Goal: Task Accomplishment & Management: Manage account settings

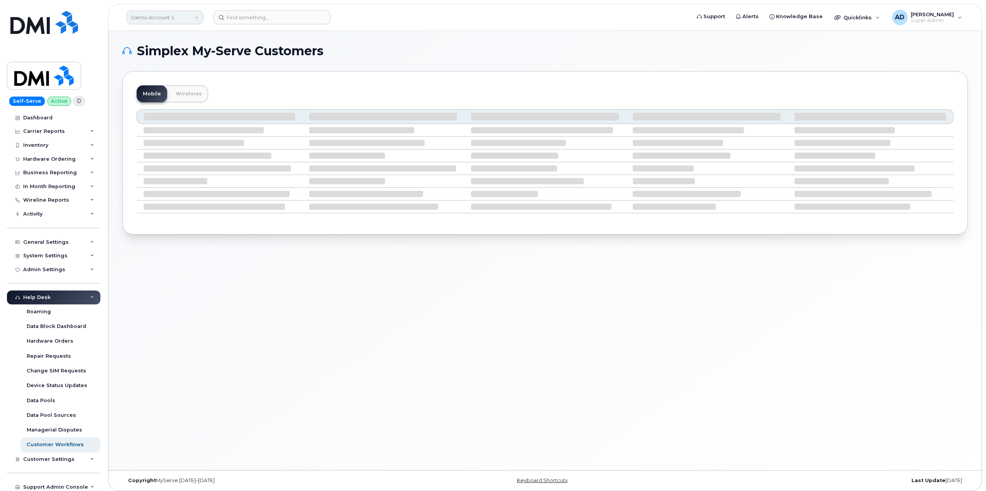
click at [188, 19] on link "Demo Account 1" at bounding box center [164, 17] width 77 height 14
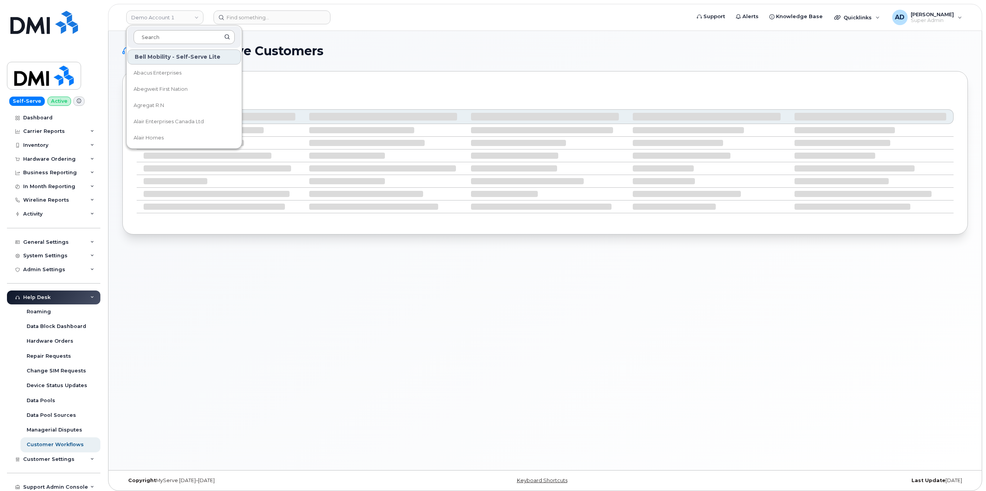
click at [192, 40] on input at bounding box center [184, 37] width 101 height 14
type input "imp"
click at [182, 89] on span "Imperial Tobacco Canada" at bounding box center [178, 89] width 89 height 15
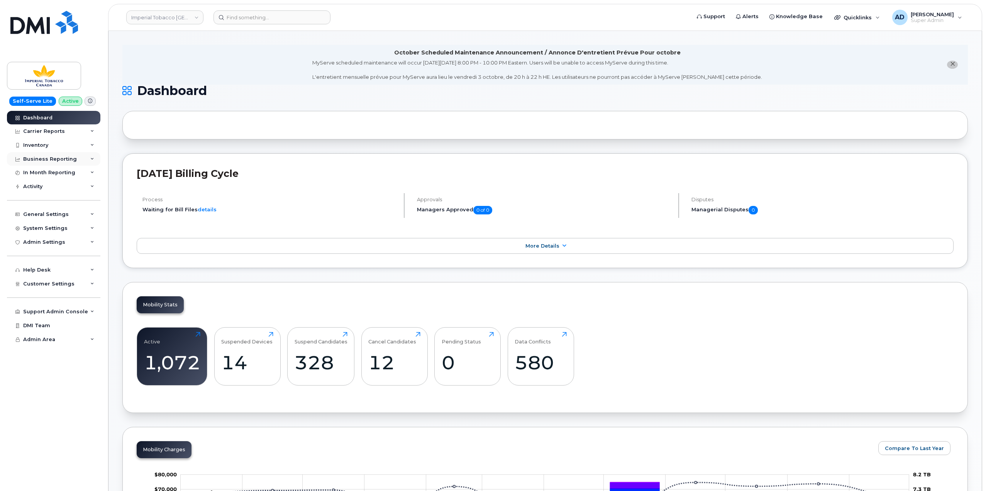
click at [83, 157] on div "Business Reporting" at bounding box center [53, 159] width 93 height 14
click at [85, 132] on div "Carrier Reports" at bounding box center [53, 131] width 93 height 14
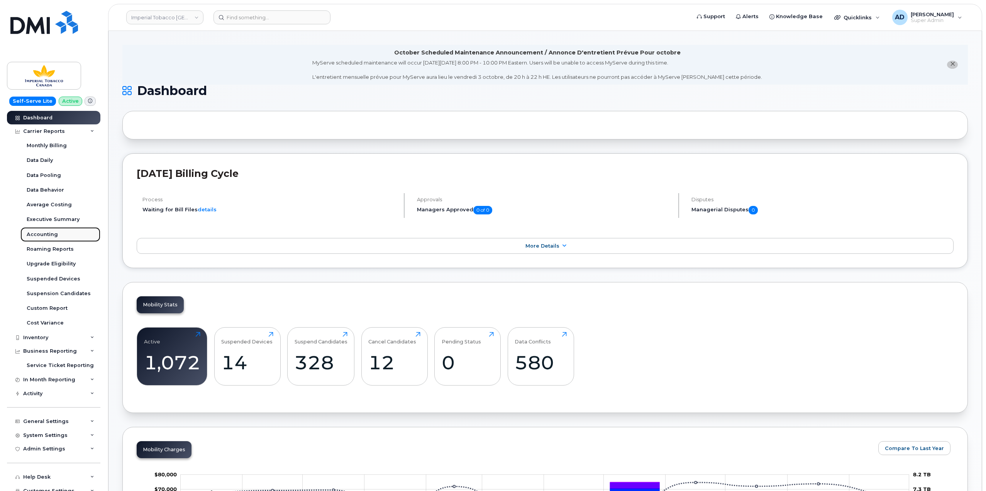
click at [66, 236] on link "Accounting" at bounding box center [60, 234] width 80 height 15
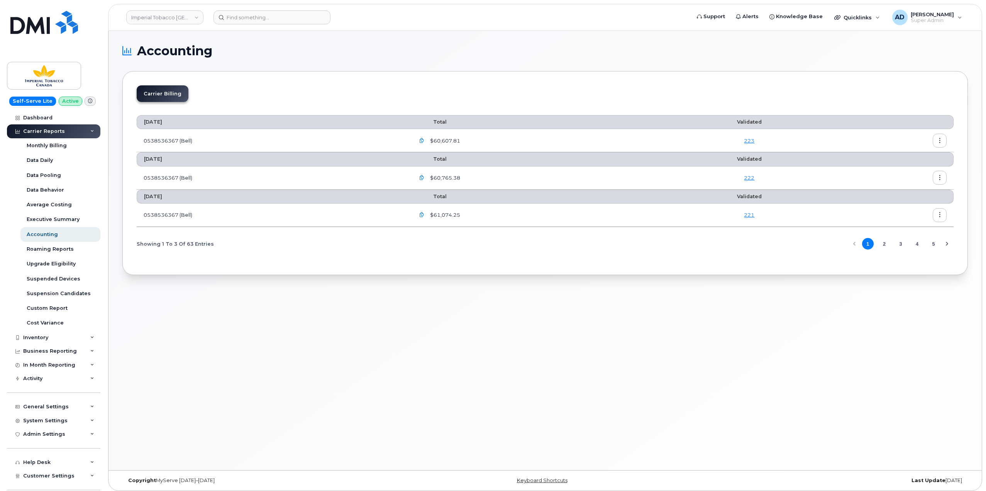
click at [943, 139] on button "button" at bounding box center [940, 141] width 14 height 14
click at [921, 173] on div "Download" at bounding box center [912, 171] width 69 height 15
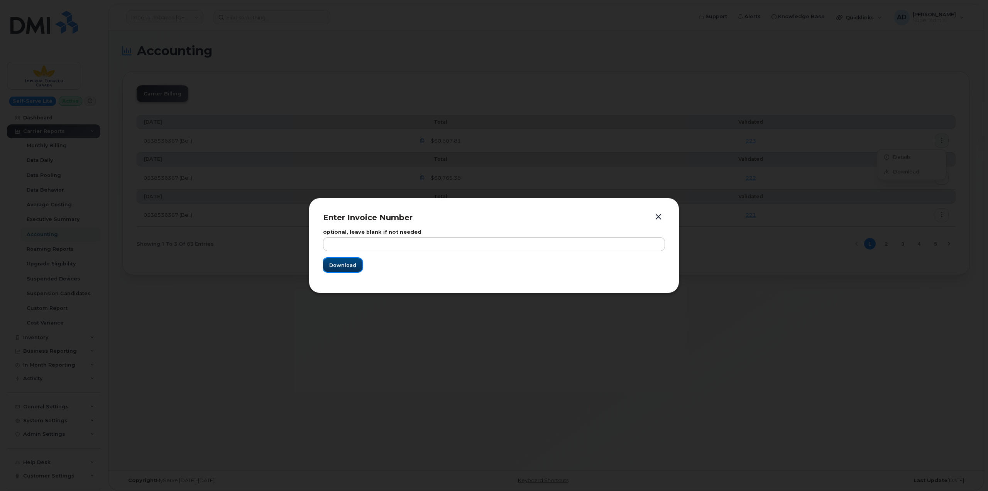
click at [356, 266] on button "Download" at bounding box center [342, 265] width 39 height 14
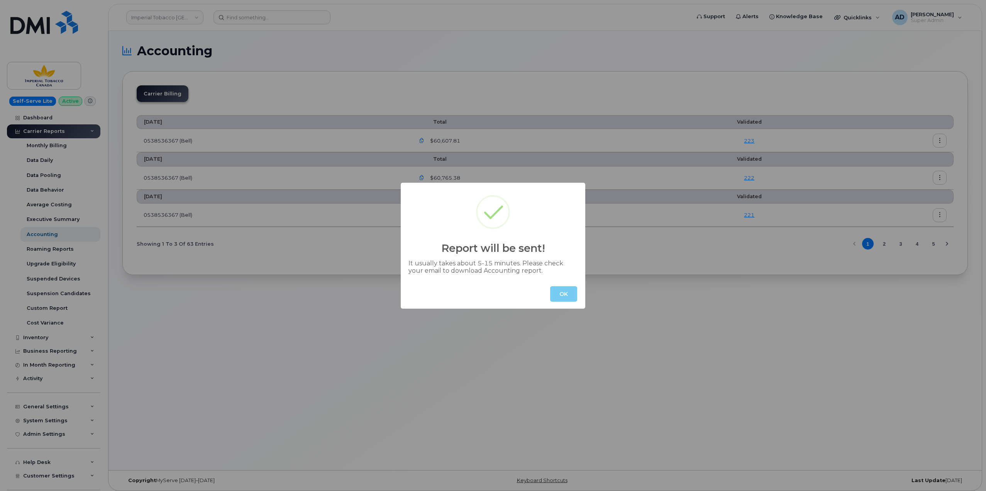
click at [560, 298] on button "OK" at bounding box center [563, 293] width 27 height 15
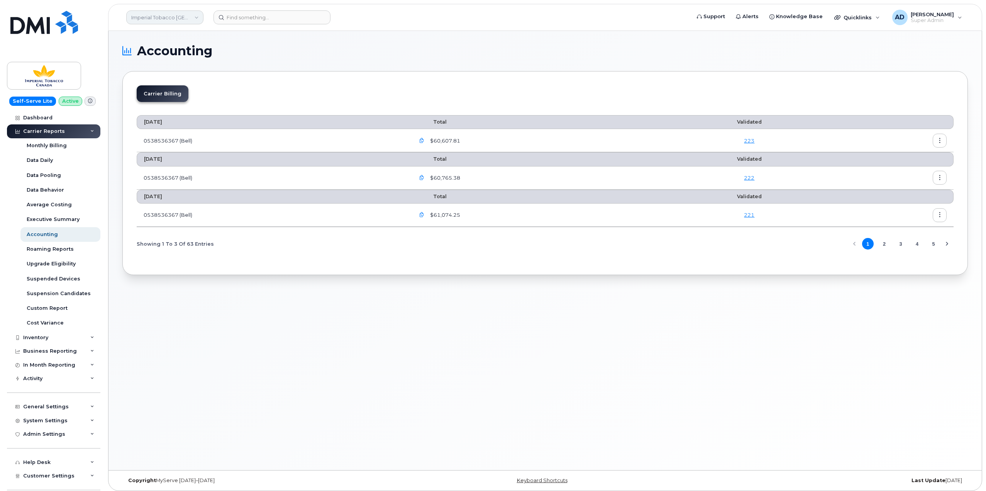
click at [188, 18] on link "Imperial Tobacco [GEOGRAPHIC_DATA]" at bounding box center [164, 17] width 77 height 14
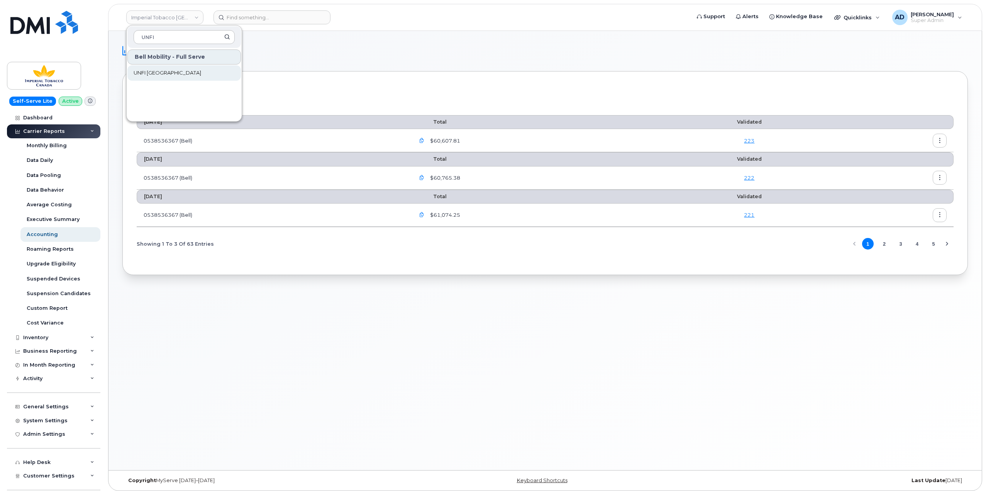
type input "UNFI"
click at [189, 80] on link "UNFI [GEOGRAPHIC_DATA]" at bounding box center [184, 72] width 114 height 15
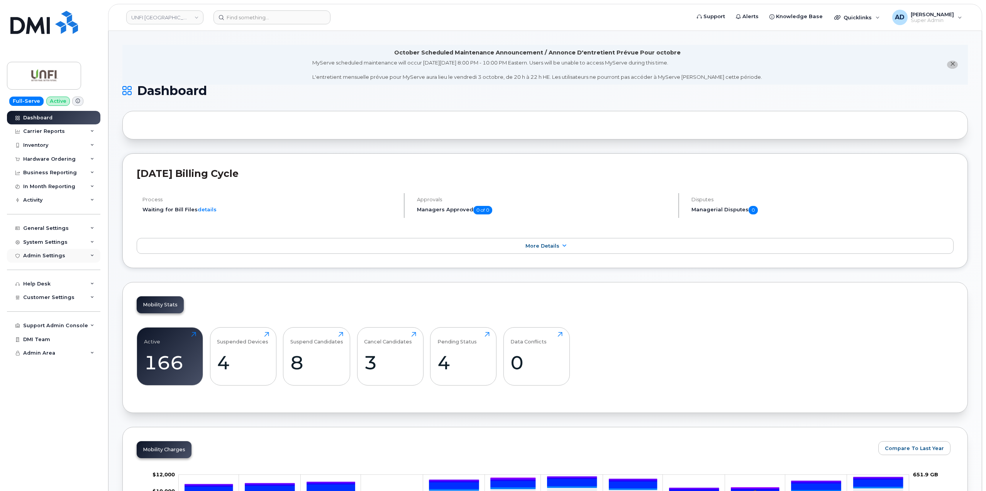
click at [60, 259] on div "Admin Settings" at bounding box center [53, 256] width 93 height 14
click at [75, 199] on div "Activity" at bounding box center [53, 200] width 93 height 14
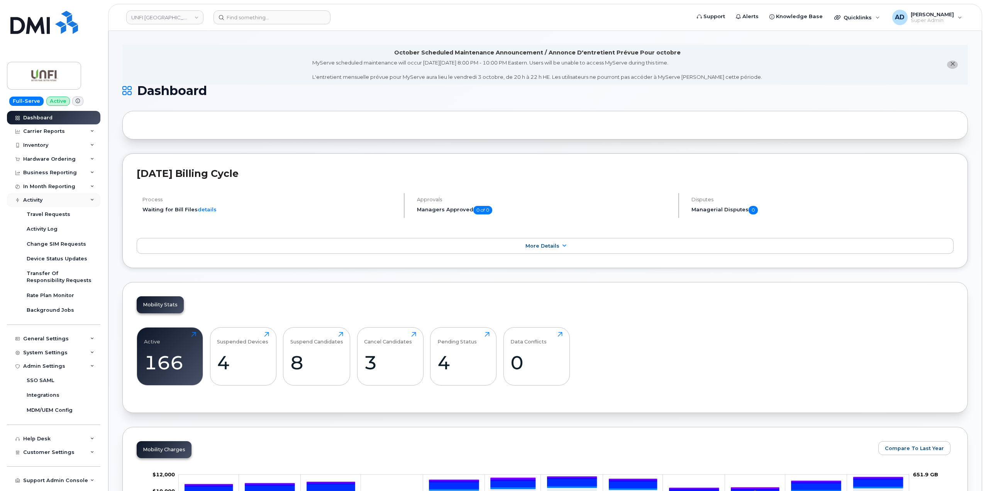
click at [75, 200] on div "Activity" at bounding box center [53, 200] width 93 height 14
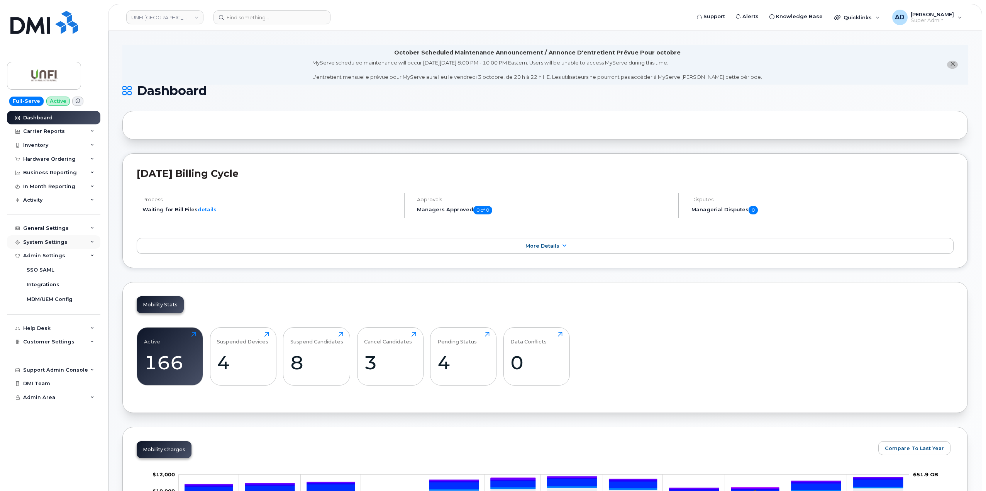
click at [74, 239] on div "System Settings" at bounding box center [53, 242] width 93 height 14
click at [44, 366] on link "Users" at bounding box center [60, 359] width 80 height 15
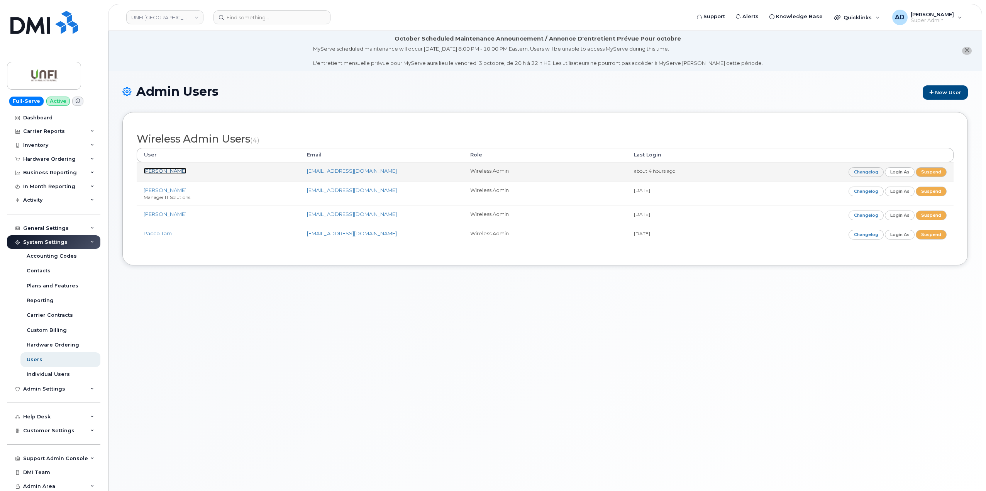
click at [163, 168] on link "Don O'Carroll" at bounding box center [165, 171] width 43 height 6
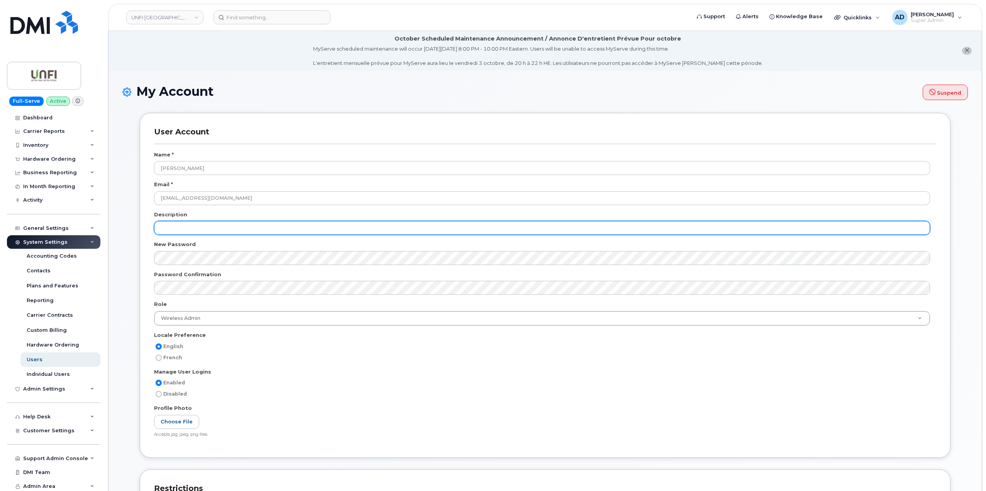
scroll to position [5268, 0]
click at [495, 230] on input "text" at bounding box center [542, 228] width 776 height 14
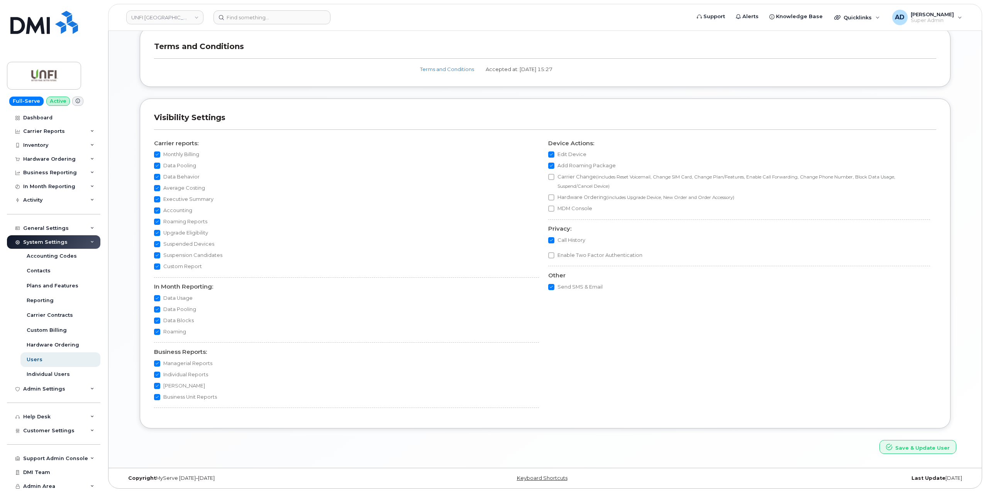
scroll to position [624, 0]
click at [924, 446] on button "Save & Update User" at bounding box center [918, 445] width 77 height 14
